Goal: Transaction & Acquisition: Subscribe to service/newsletter

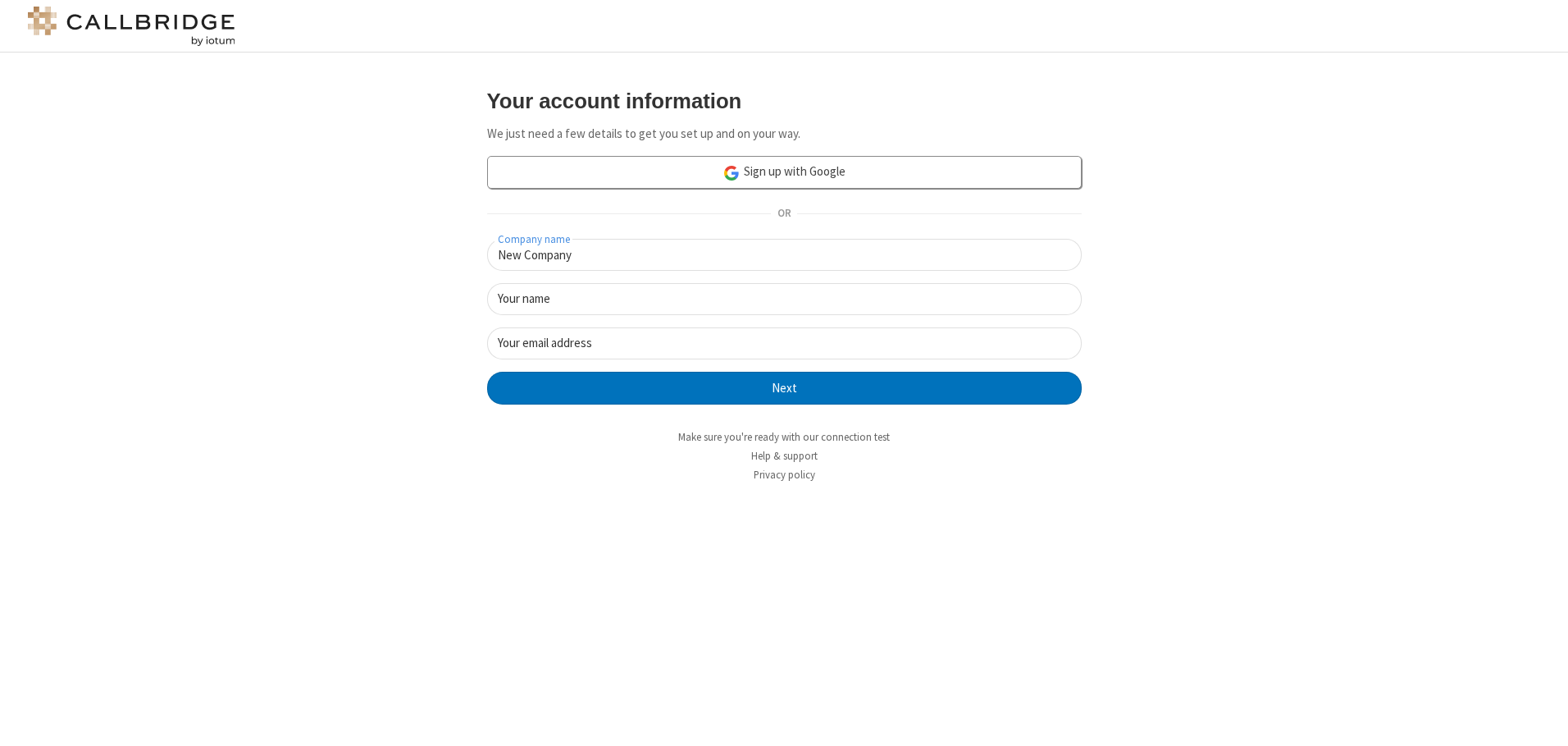
type input "New Company"
type input "New User"
type input "[EMAIL_ADDRESS][DOMAIN_NAME]"
click button "Next" at bounding box center [784, 388] width 594 height 33
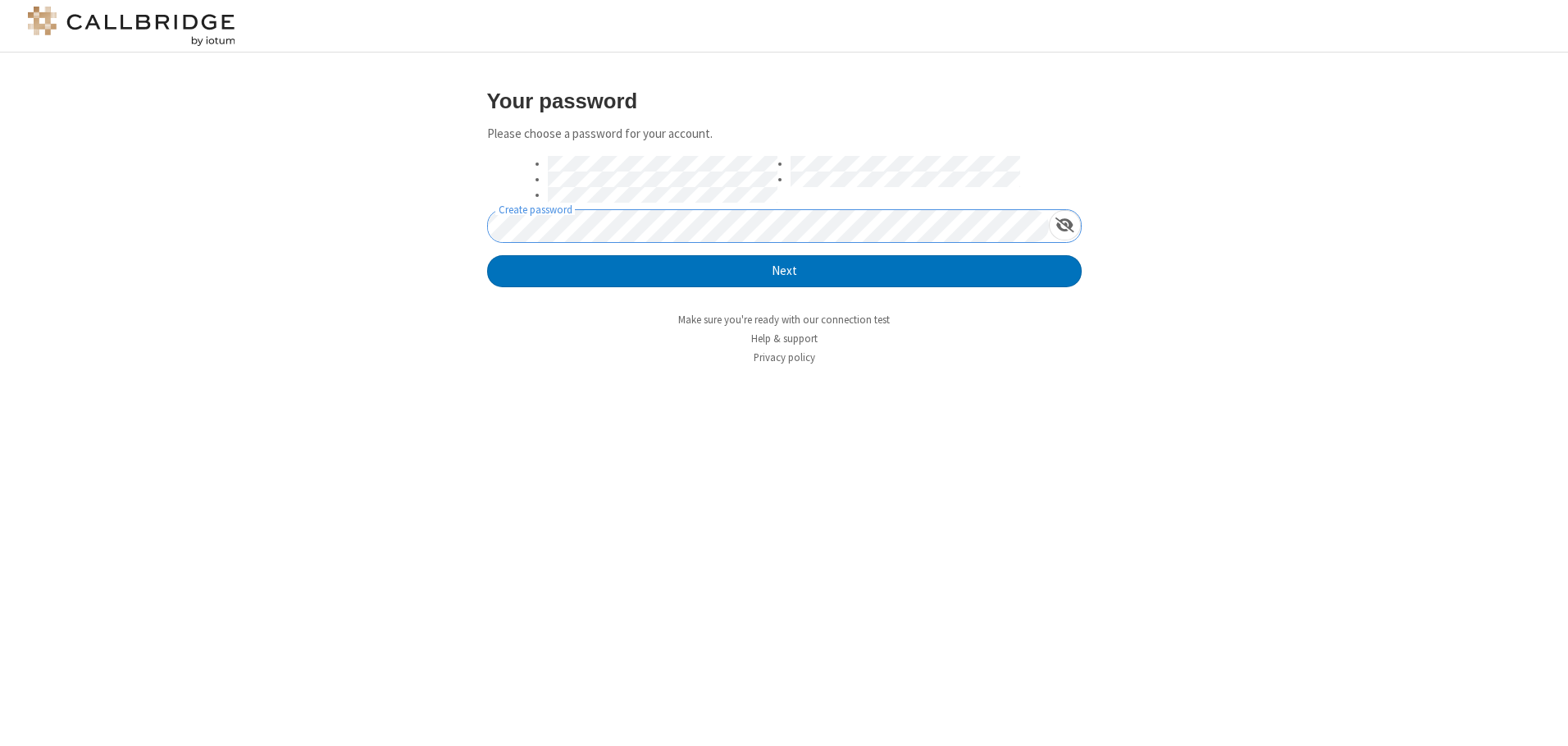
click at [487, 255] on button "Next" at bounding box center [784, 272] width 594 height 33
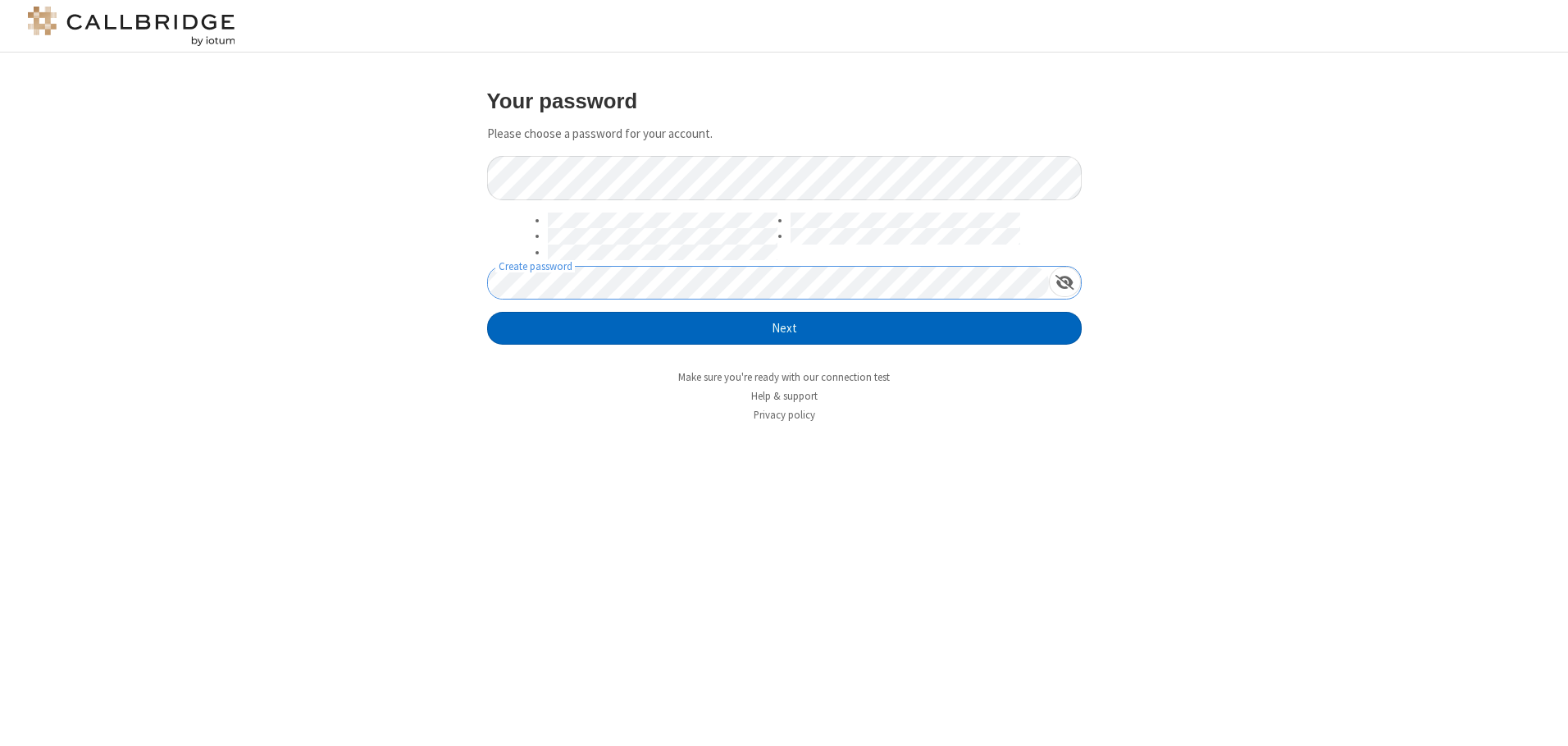
click at [784, 328] on button "Next" at bounding box center [784, 328] width 594 height 33
